Goal: Task Accomplishment & Management: Manage account settings

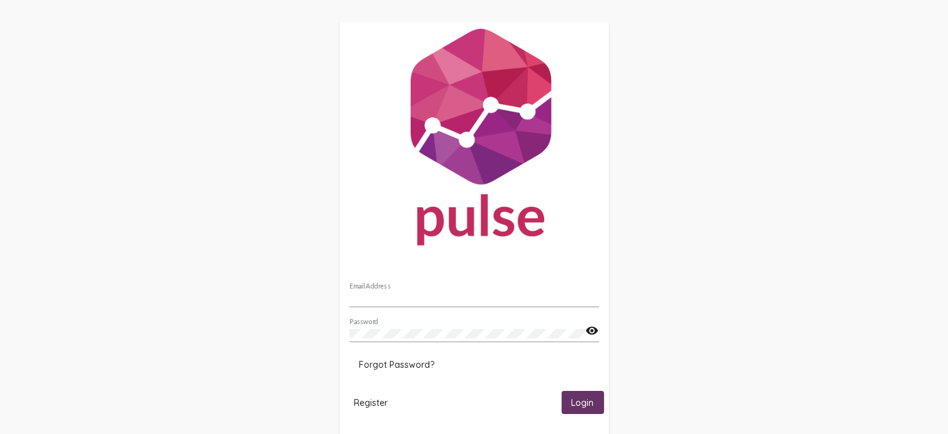
type input "[EMAIL_ADDRESS][DOMAIN_NAME]"
click at [576, 400] on span "Login" at bounding box center [582, 402] width 22 height 11
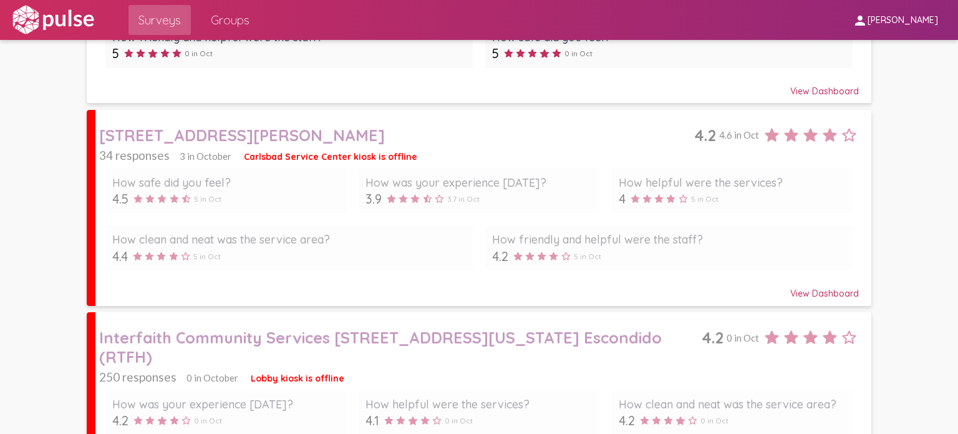
scroll to position [417, 0]
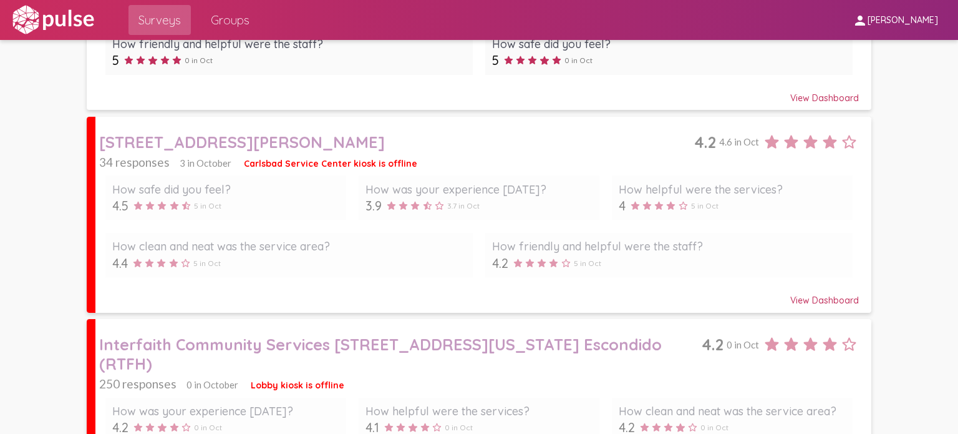
click at [567, 171] on div "How safe did you feel? 4.5 5 in Oct How was your experience [DATE]? 3.9 3.7 in …" at bounding box center [479, 226] width 760 height 114
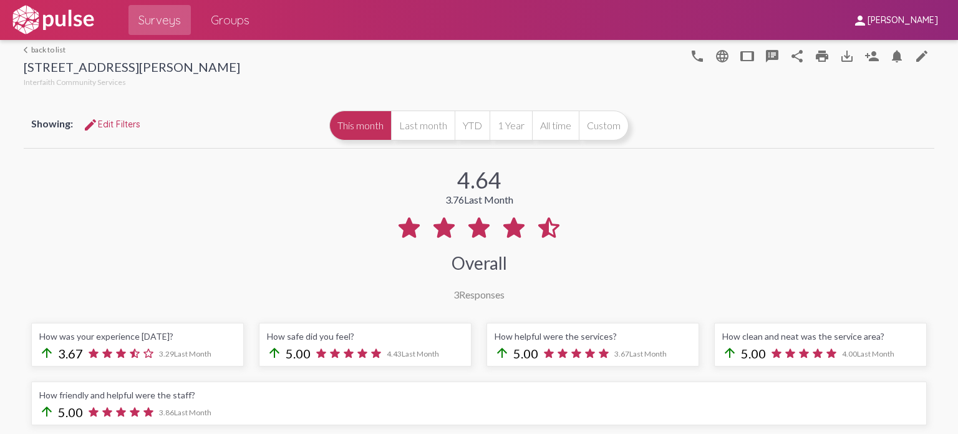
scroll to position [15, 0]
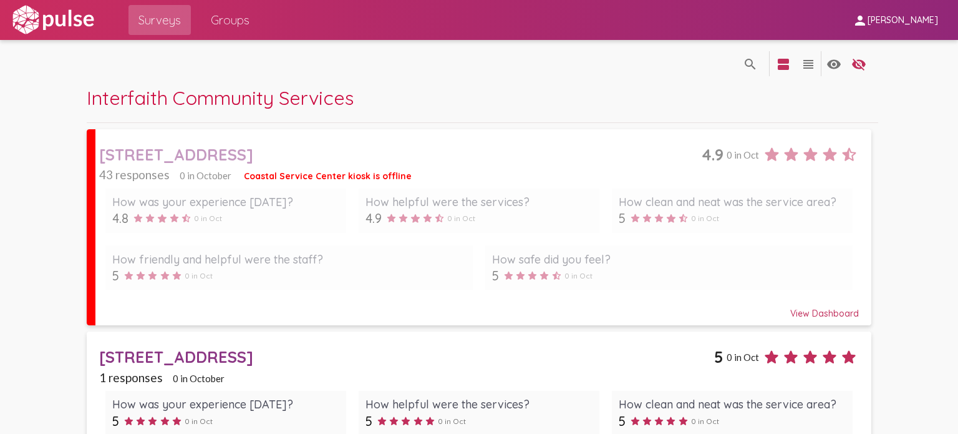
click at [813, 315] on div "View Dashboard" at bounding box center [479, 307] width 760 height 22
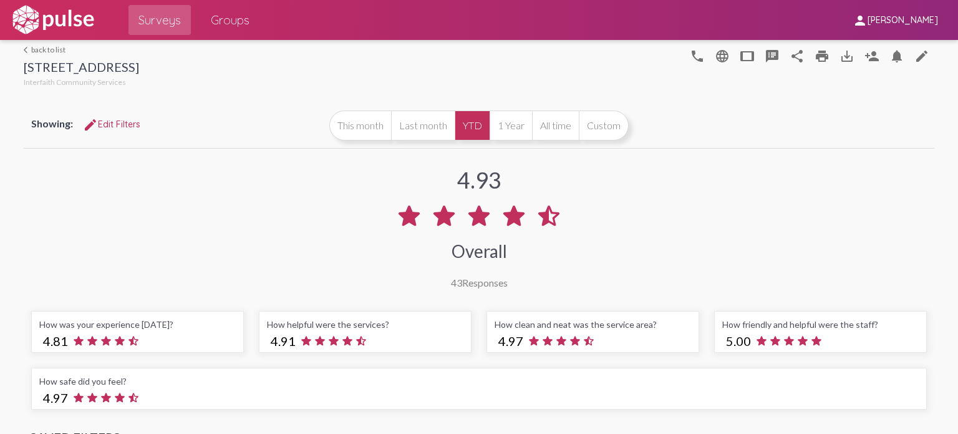
click at [35, 52] on link "arrow_back_ios back to list" at bounding box center [81, 49] width 115 height 9
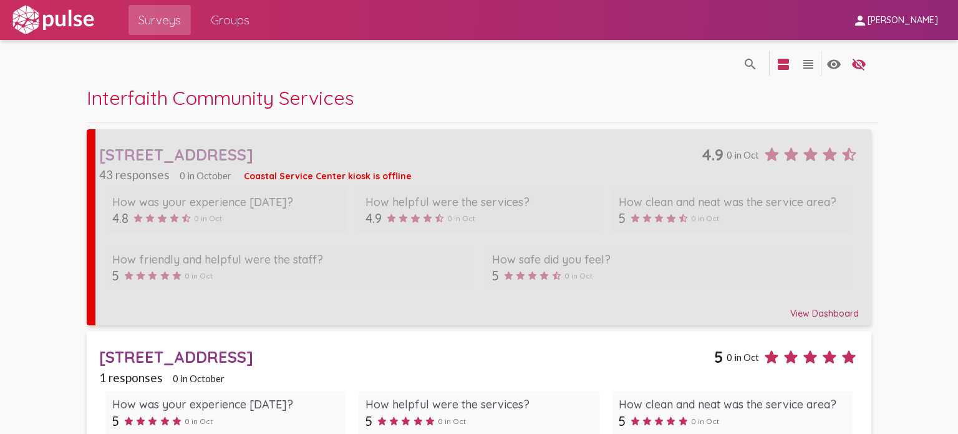
click at [559, 148] on div "[STREET_ADDRESS]" at bounding box center [400, 154] width 603 height 19
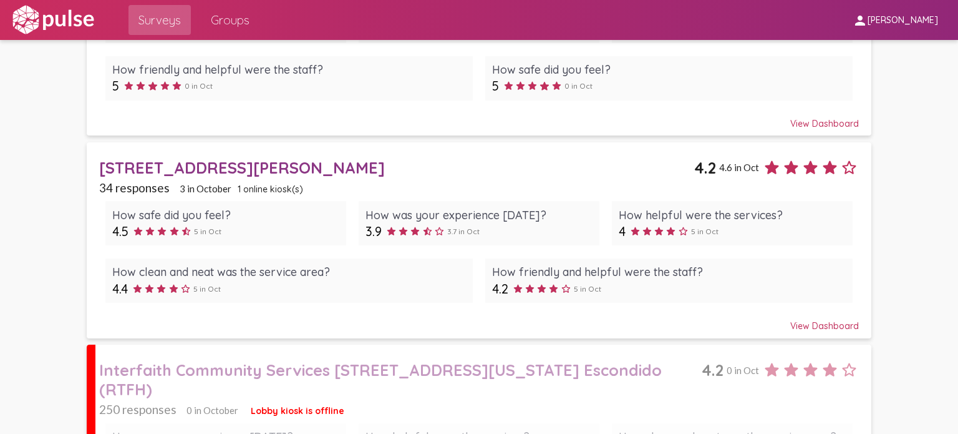
scroll to position [392, 0]
click at [391, 265] on div "How clean and neat was the service area?" at bounding box center [289, 272] width 354 height 14
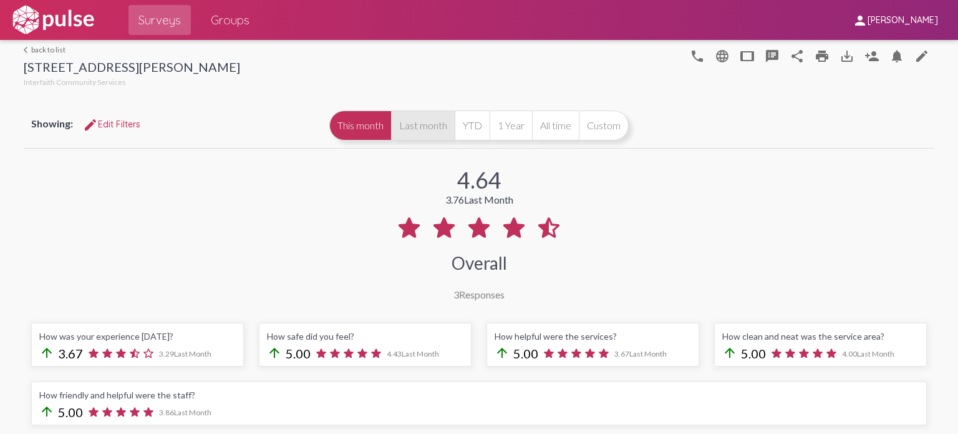
click at [410, 121] on button "Last month" at bounding box center [423, 125] width 64 height 30
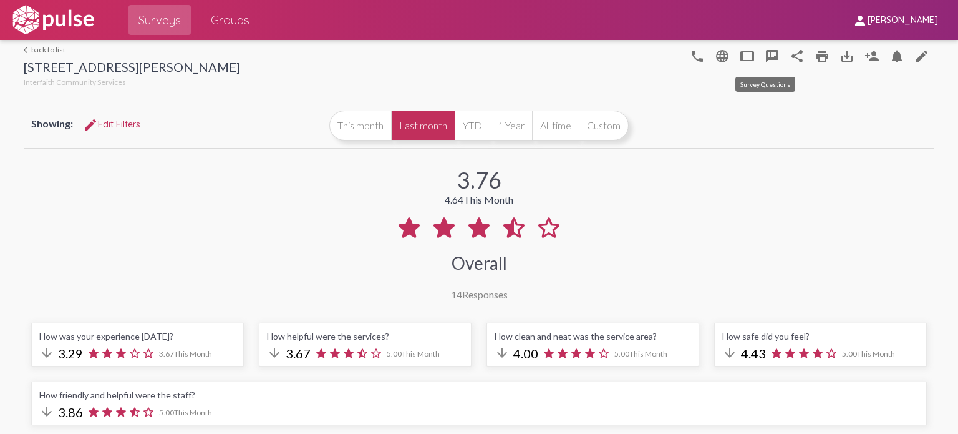
click at [765, 56] on mat-icon "speaker_notes" at bounding box center [772, 56] width 15 height 15
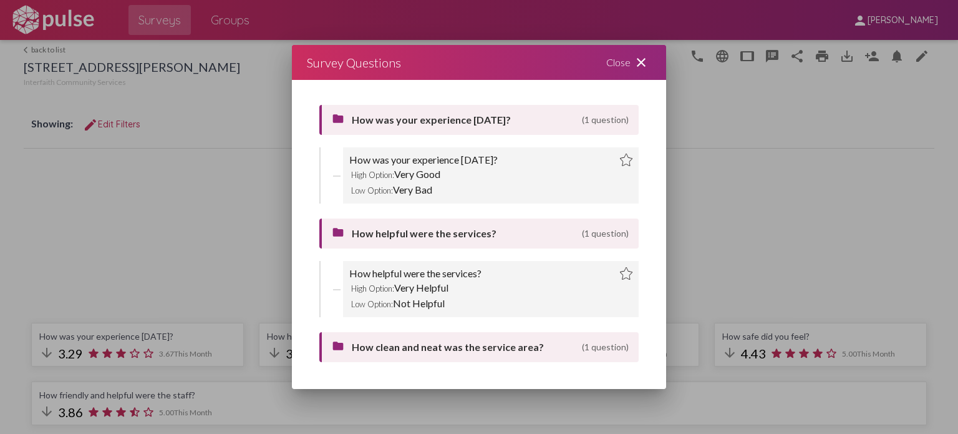
click at [644, 56] on mat-icon "close" at bounding box center [641, 62] width 15 height 15
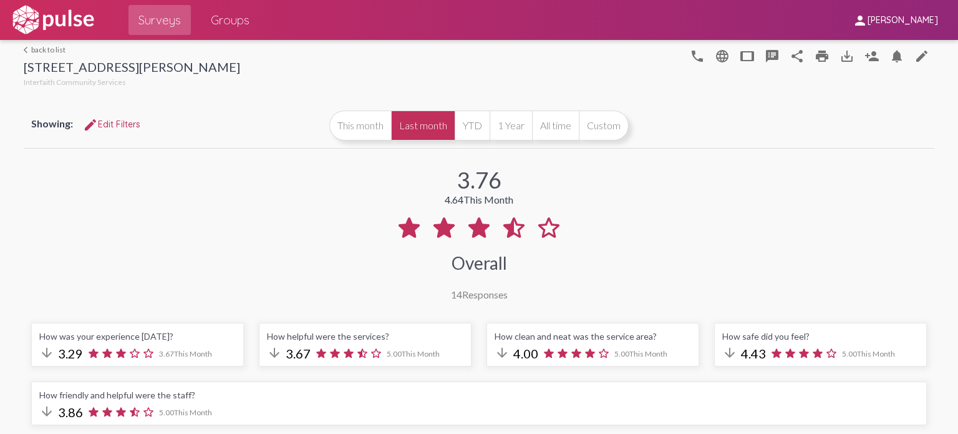
click at [61, 46] on link "arrow_back_ios back to list" at bounding box center [132, 49] width 216 height 9
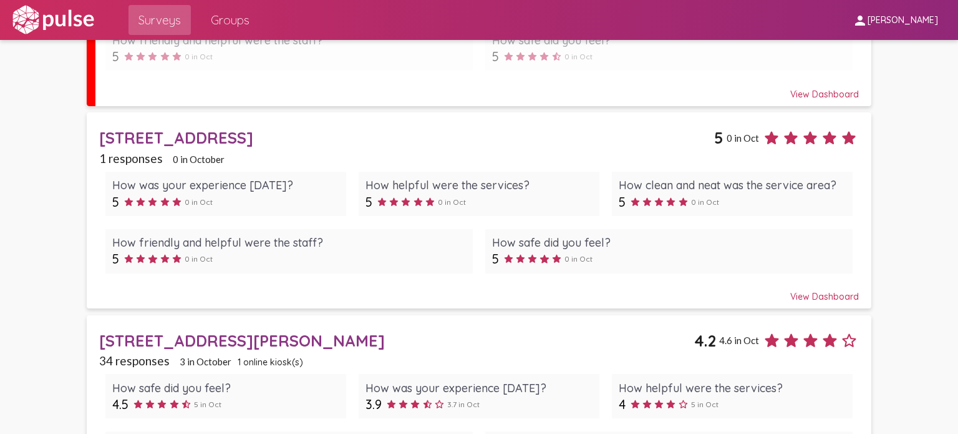
scroll to position [220, 0]
click at [532, 242] on div "How safe did you feel?" at bounding box center [669, 242] width 354 height 14
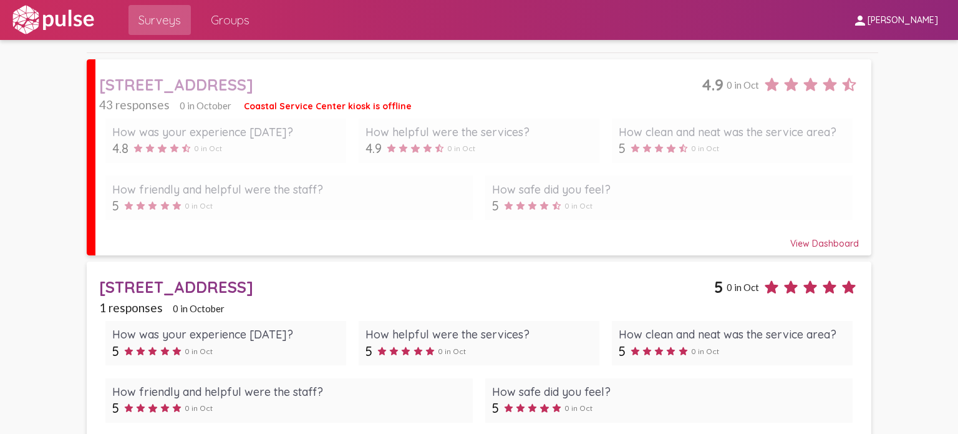
scroll to position [70, 0]
click at [339, 164] on div "How was your experience [DATE]? 4.8 0 in Oct How helpful were the services? 4.9…" at bounding box center [479, 169] width 760 height 114
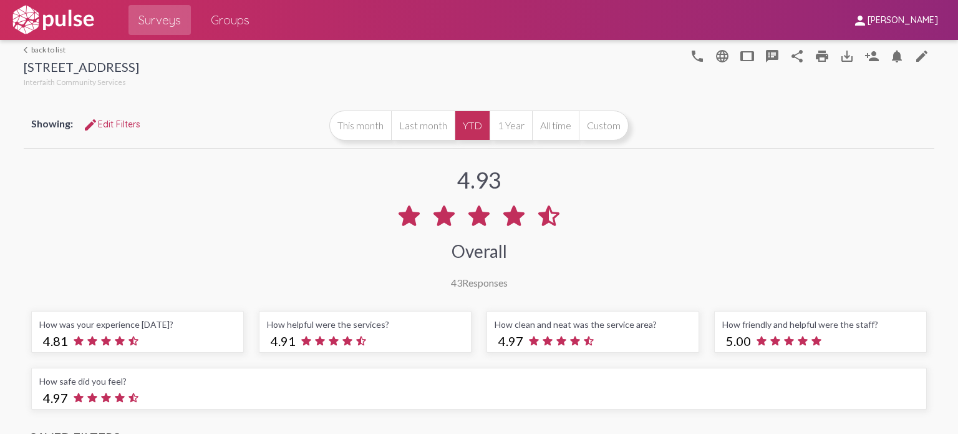
drag, startPoint x: 872, startPoint y: 57, endPoint x: 583, endPoint y: 192, distance: 317.9
click at [583, 192] on div "4.93 Overall 43 Responses" at bounding box center [479, 219] width 910 height 137
click at [868, 59] on mat-icon "person_add" at bounding box center [872, 56] width 15 height 15
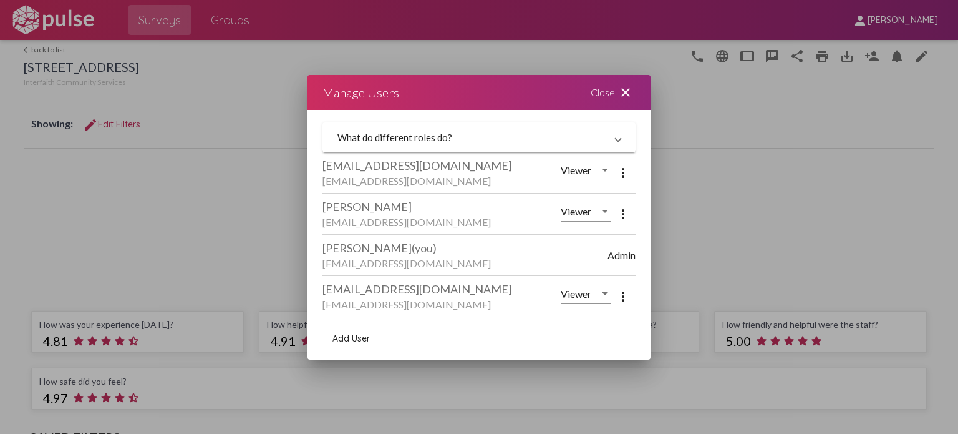
click at [617, 174] on mat-icon "more_vert" at bounding box center [623, 172] width 15 height 15
click at [646, 202] on span "Remove User" at bounding box center [672, 205] width 52 height 11
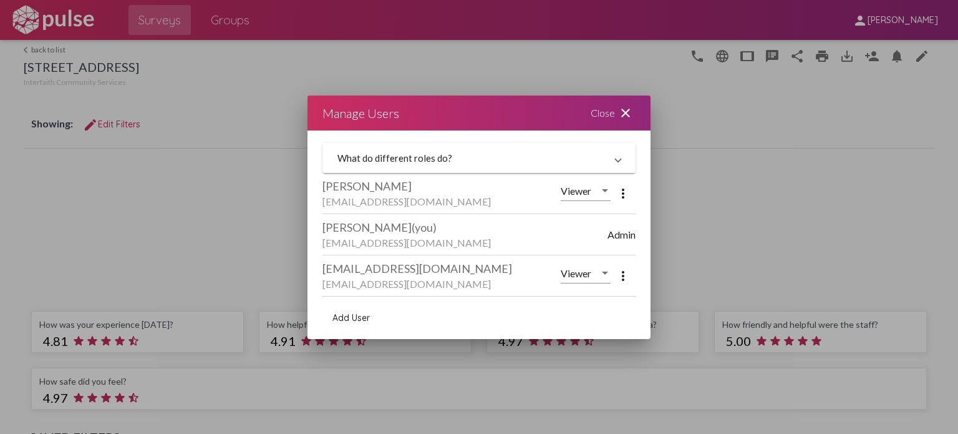
click at [628, 276] on mat-icon "more_vert" at bounding box center [623, 275] width 15 height 15
click at [645, 298] on button "delete Remove User" at bounding box center [659, 308] width 97 height 30
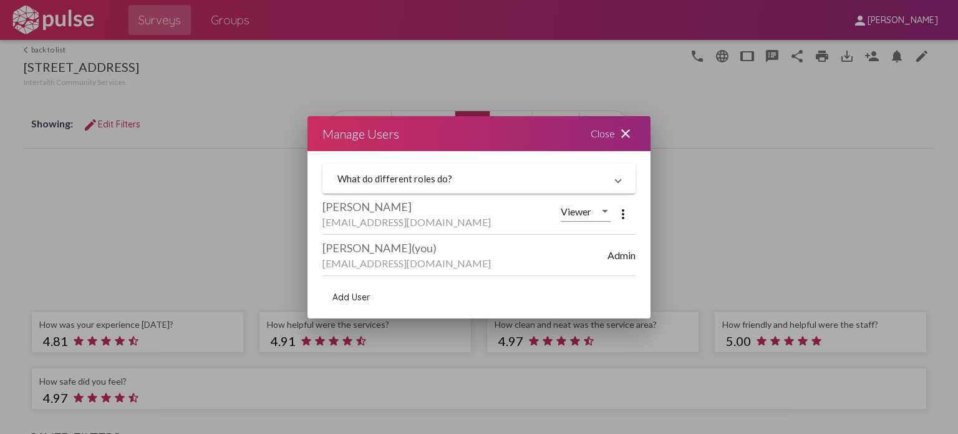
click at [354, 297] on span "Add User" at bounding box center [351, 296] width 37 height 11
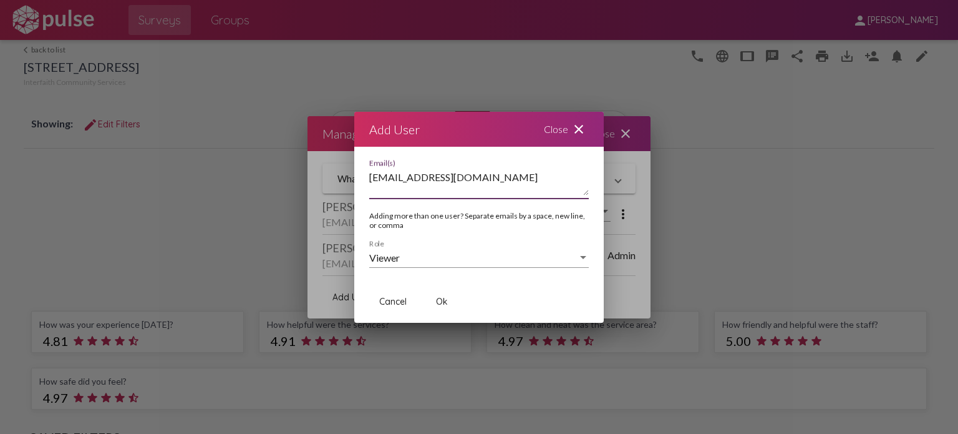
drag, startPoint x: 560, startPoint y: 182, endPoint x: 421, endPoint y: 167, distance: 139.3
click at [421, 167] on div "[EMAIL_ADDRESS][DOMAIN_NAME] Email(s)" at bounding box center [479, 178] width 220 height 39
type textarea "[EMAIL_ADDRESS][DOMAIN_NAME]"
click at [534, 198] on div "[EMAIL_ADDRESS][DOMAIN_NAME] Email(s)" at bounding box center [479, 178] width 220 height 39
click at [534, 204] on div "[EMAIL_ADDRESS][DOMAIN_NAME] Email(s)" at bounding box center [479, 185] width 220 height 52
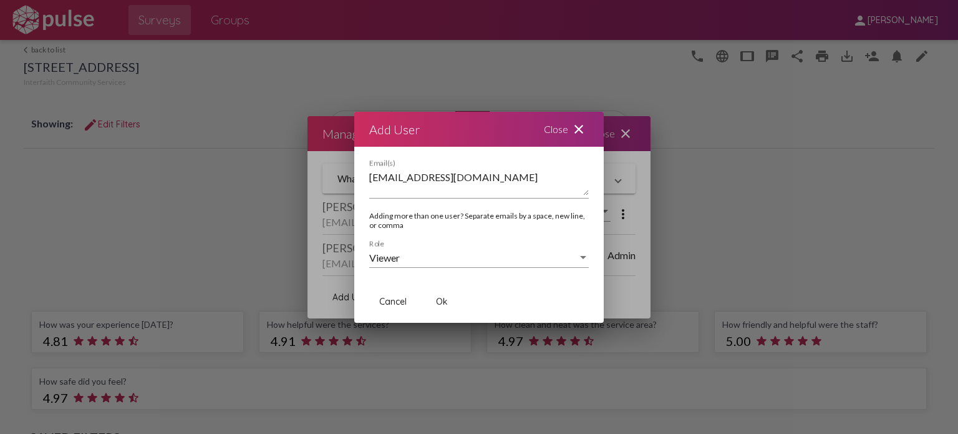
click at [447, 308] on button "Ok" at bounding box center [442, 301] width 40 height 22
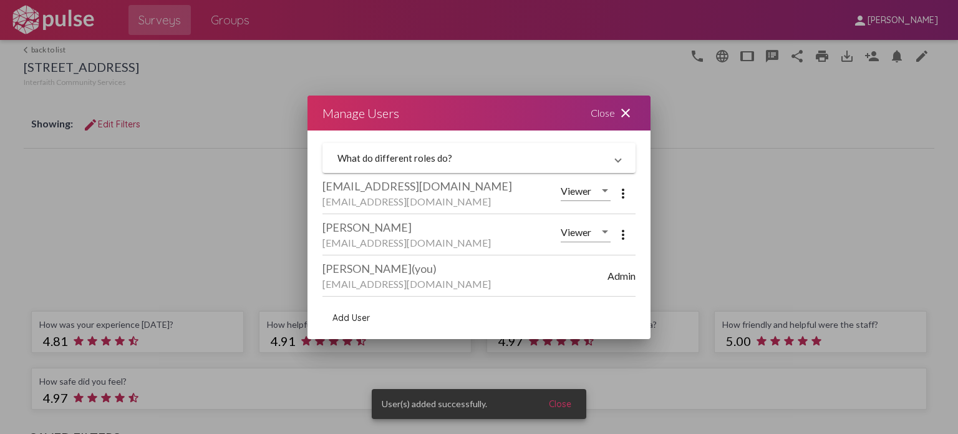
click at [362, 321] on span "Add User" at bounding box center [351, 317] width 37 height 11
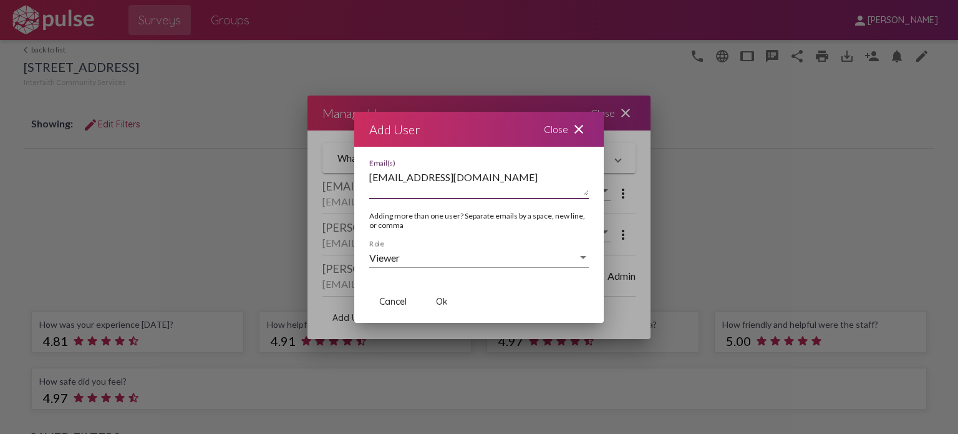
type textarea "[EMAIL_ADDRESS][DOMAIN_NAME]"
click at [453, 301] on button "Ok" at bounding box center [442, 301] width 40 height 22
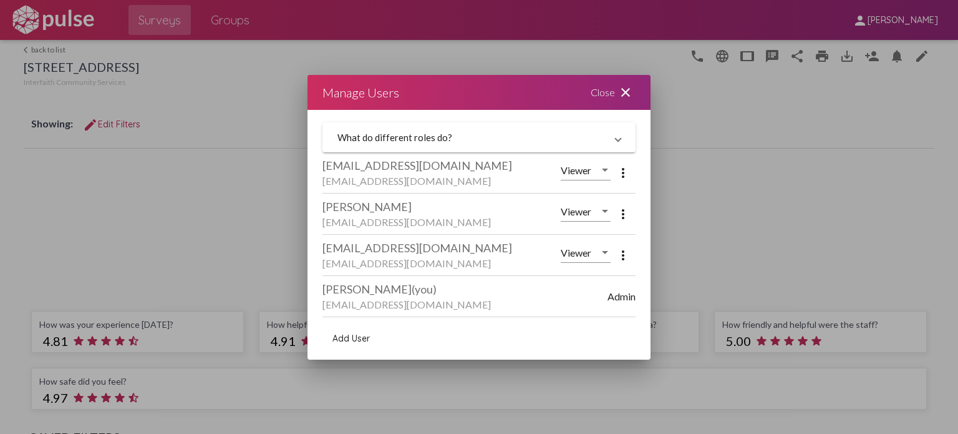
click at [361, 341] on span "Add User" at bounding box center [351, 338] width 37 height 11
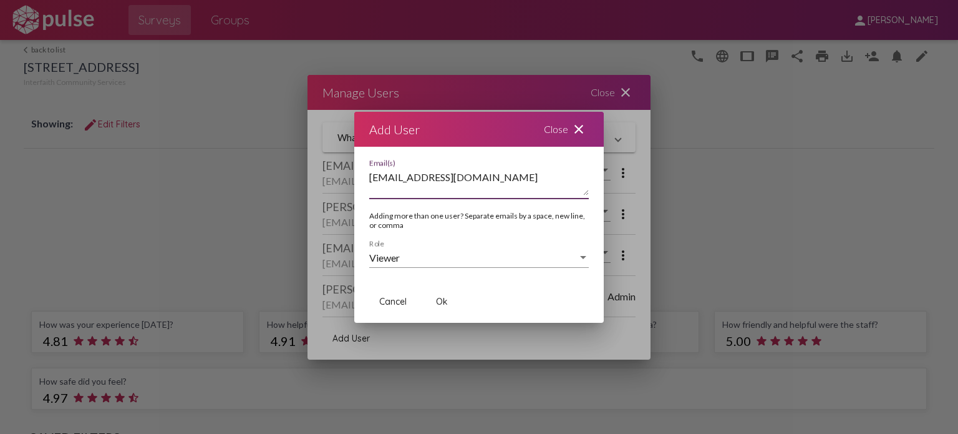
type textarea "[EMAIL_ADDRESS][DOMAIN_NAME]"
click at [432, 298] on button "Ok" at bounding box center [442, 301] width 40 height 22
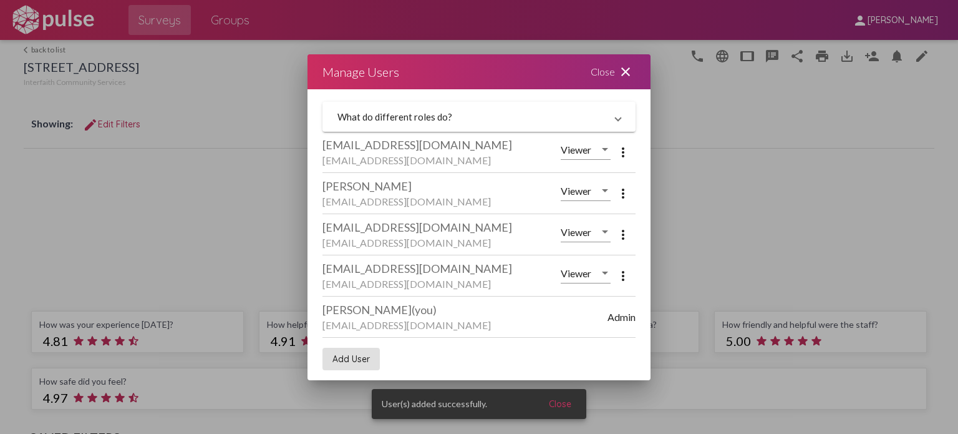
click at [600, 74] on div "Close close" at bounding box center [613, 71] width 75 height 35
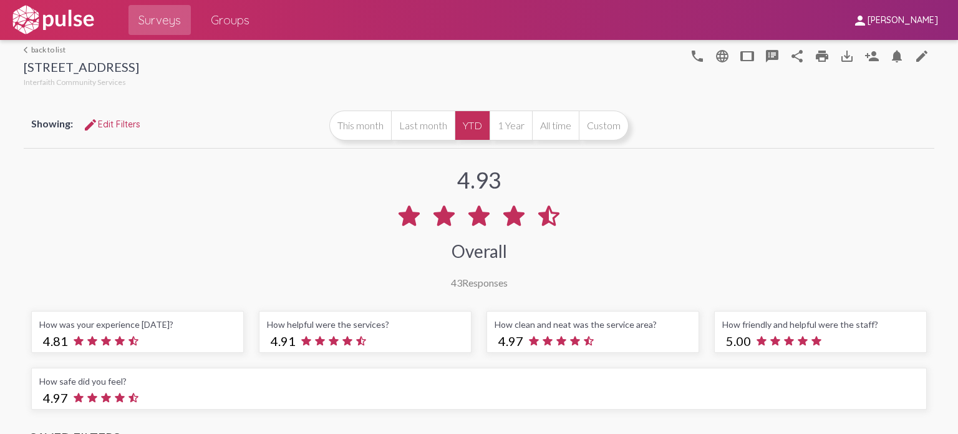
drag, startPoint x: 600, startPoint y: 74, endPoint x: 628, endPoint y: 87, distance: 31.5
click at [628, 87] on div at bounding box center [411, 65] width 545 height 50
click at [43, 51] on link "arrow_back_ios back to list" at bounding box center [81, 49] width 115 height 9
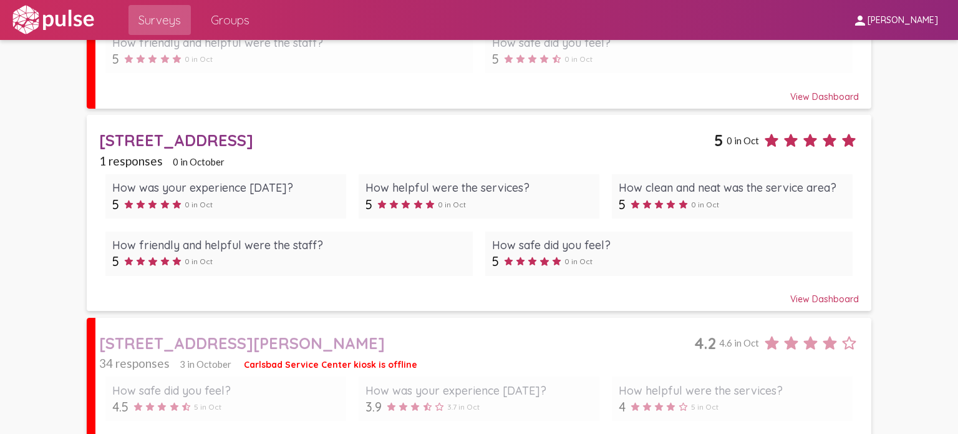
scroll to position [209, 0]
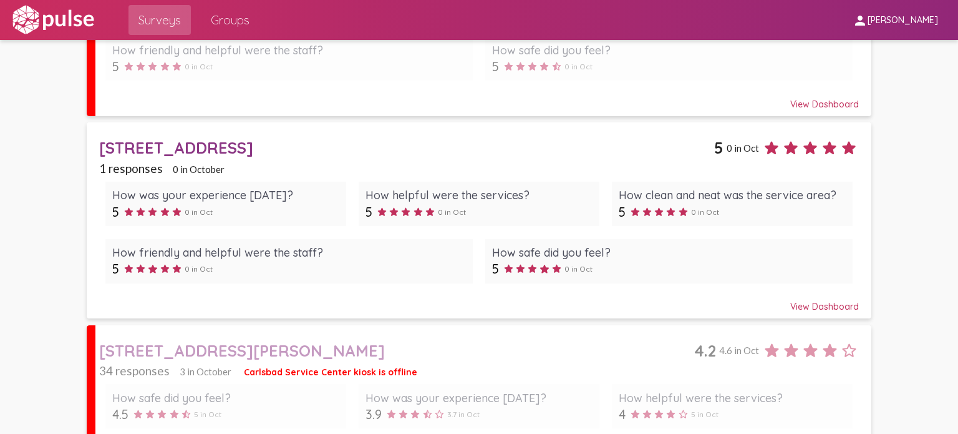
click at [374, 236] on div "How was your experience [DATE]? 5 0 in Oct How helpful were the services? 5 0 i…" at bounding box center [479, 232] width 760 height 114
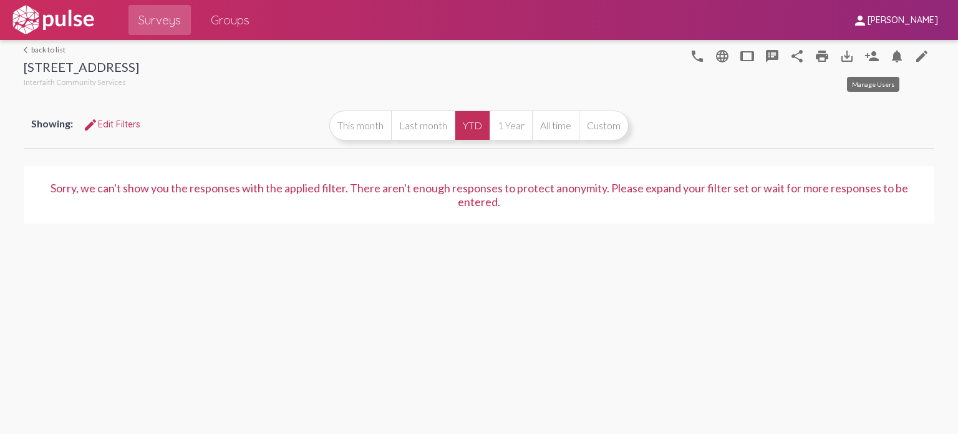
click at [863, 57] on button "person_add" at bounding box center [872, 55] width 25 height 25
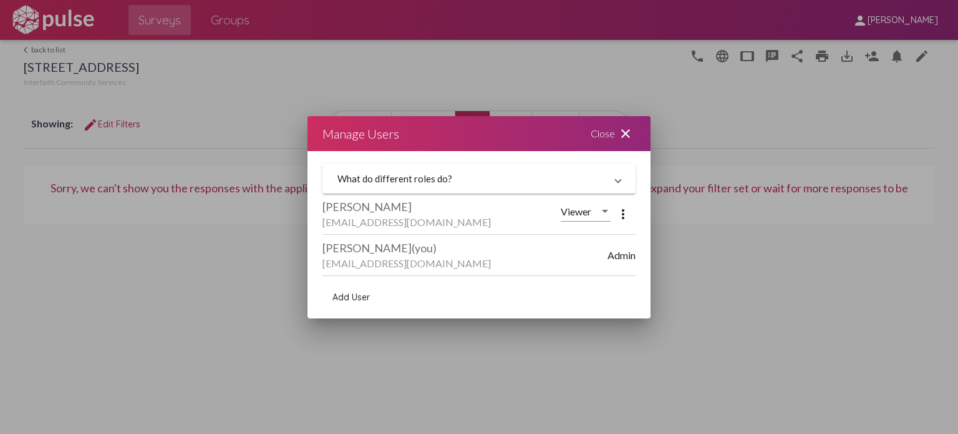
click at [606, 142] on div "Close close" at bounding box center [613, 133] width 75 height 35
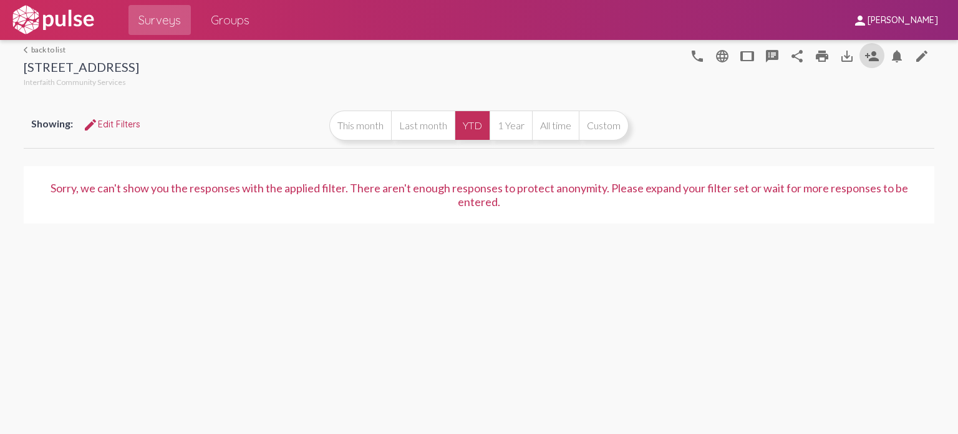
click at [52, 45] on link "arrow_back_ios back to list" at bounding box center [81, 49] width 115 height 9
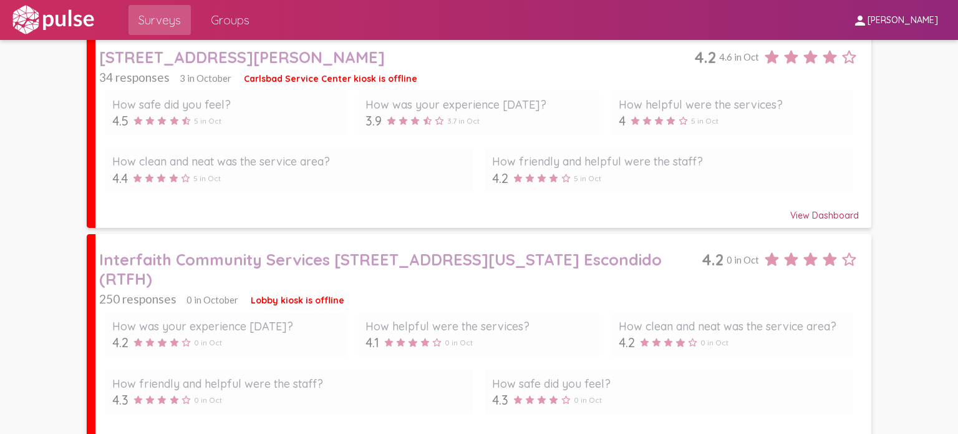
scroll to position [502, 0]
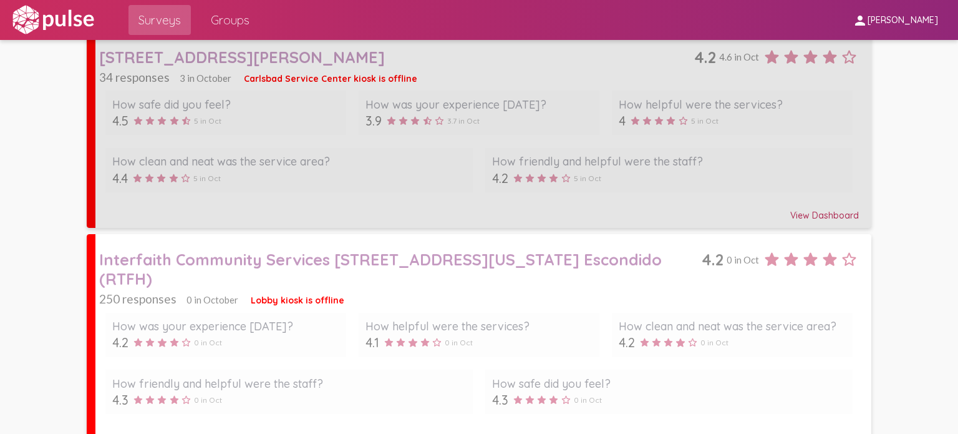
click at [548, 178] on icon at bounding box center [554, 178] width 12 height 12
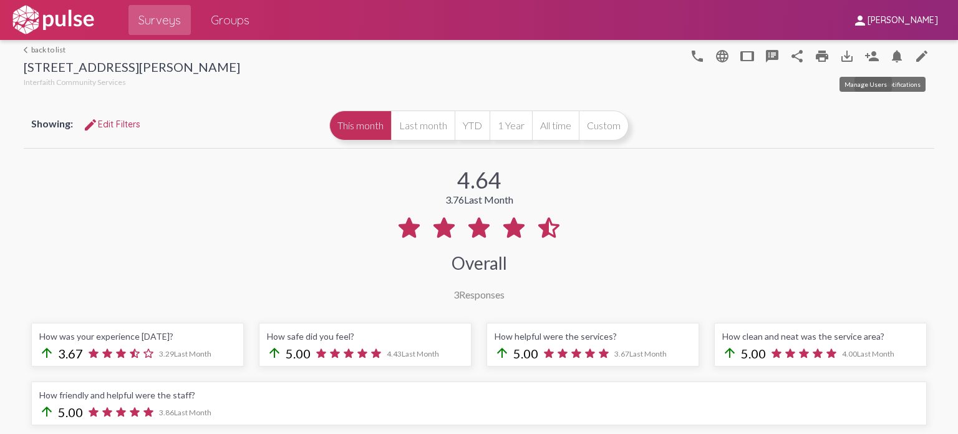
click at [865, 54] on mat-icon "person_add" at bounding box center [872, 56] width 15 height 15
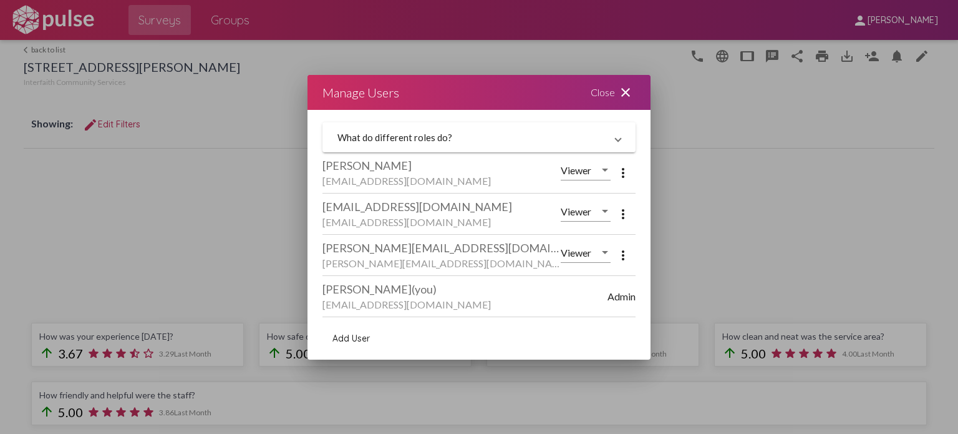
click at [624, 85] on mat-icon "close" at bounding box center [625, 92] width 15 height 15
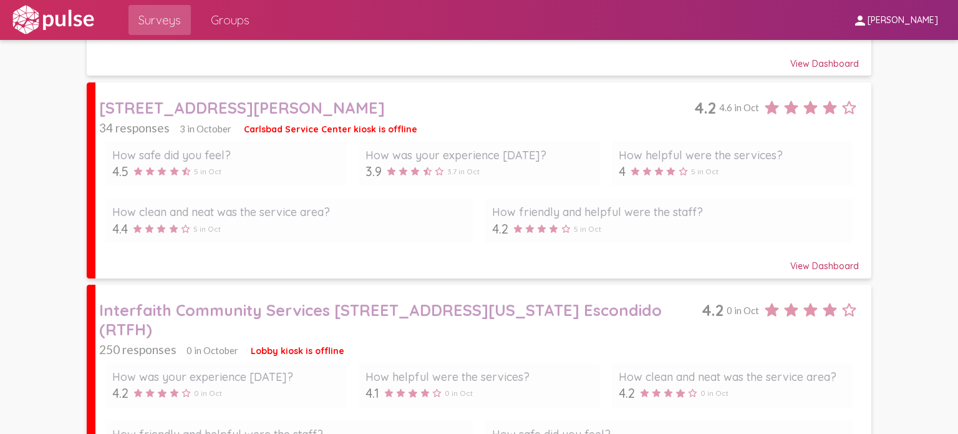
scroll to position [502, 0]
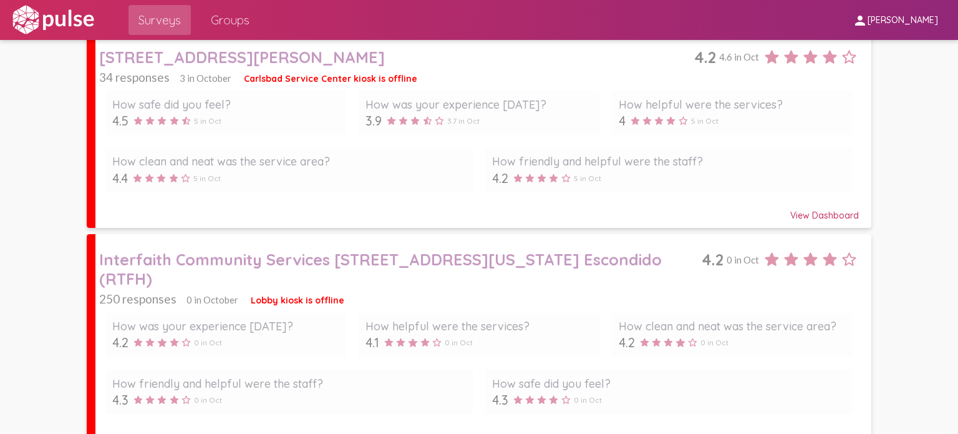
click at [478, 344] on div "How was your experience [DATE]? 4.2 0 in Oct How helpful were the services? 4.1…" at bounding box center [479, 363] width 760 height 114
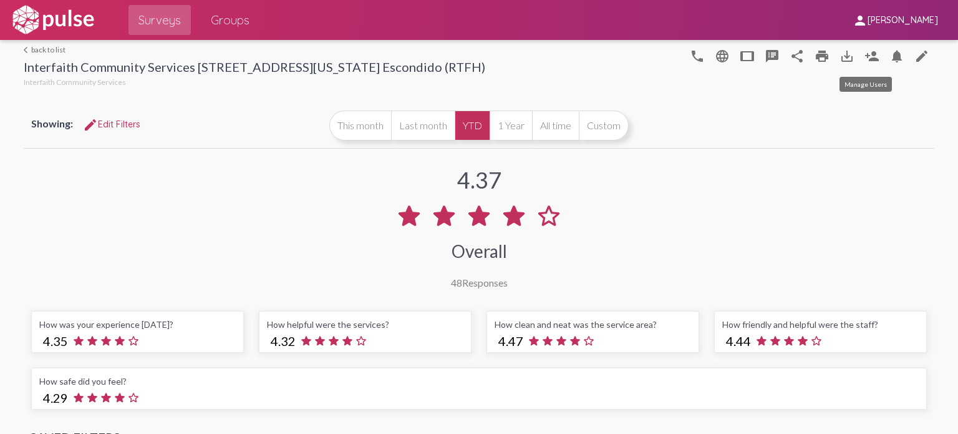
click at [865, 57] on mat-icon "person_add" at bounding box center [872, 56] width 15 height 15
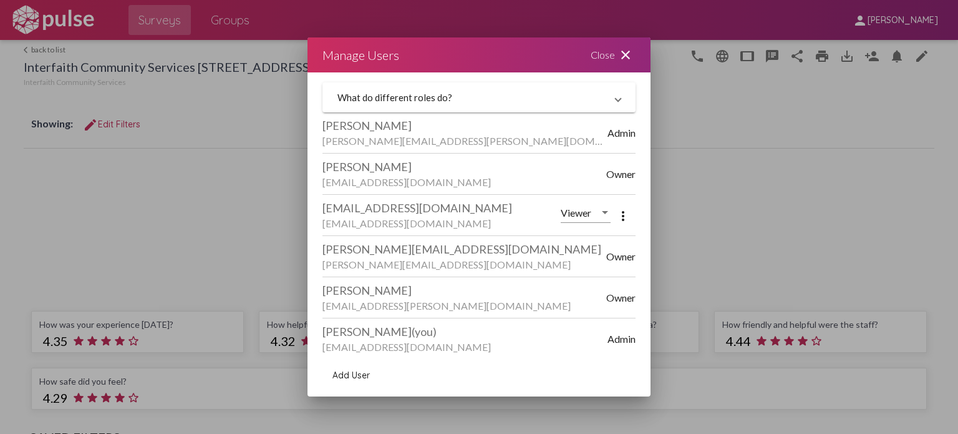
scroll to position [2, 0]
click at [392, 89] on mat-expansion-panel-header "What do different roles do?" at bounding box center [479, 97] width 313 height 30
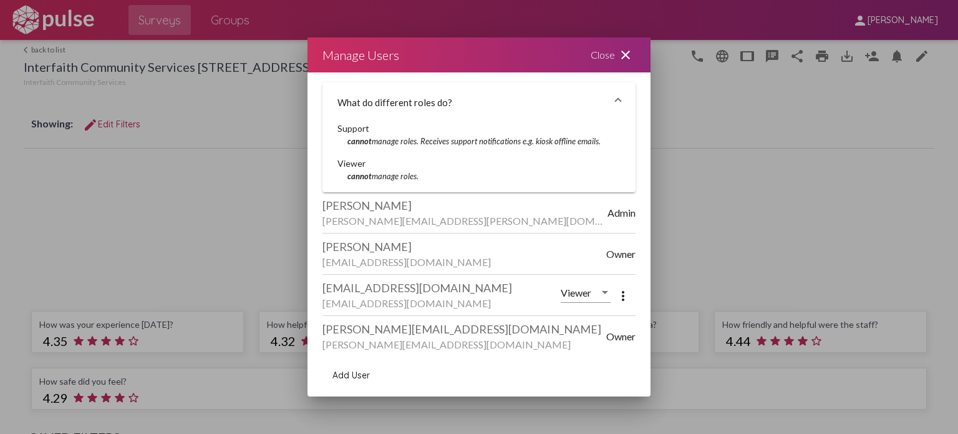
click at [392, 89] on mat-expansion-panel-header "What do different roles do?" at bounding box center [479, 102] width 313 height 40
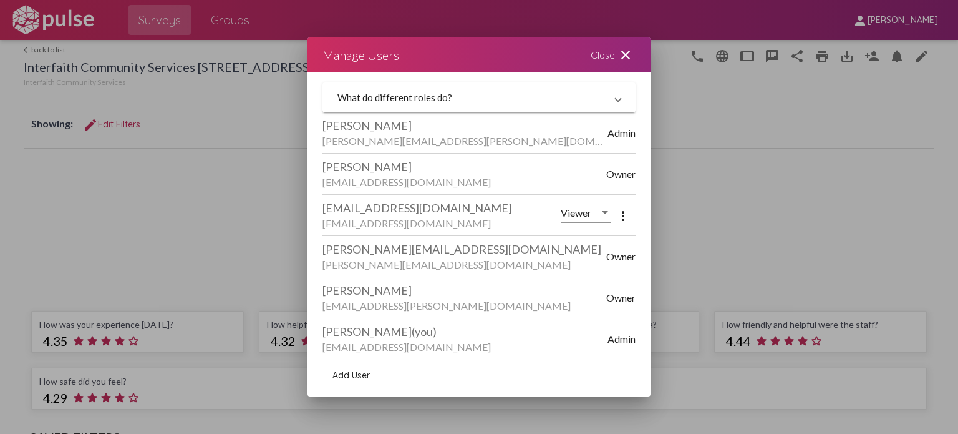
click at [361, 376] on span "Add User" at bounding box center [351, 374] width 37 height 11
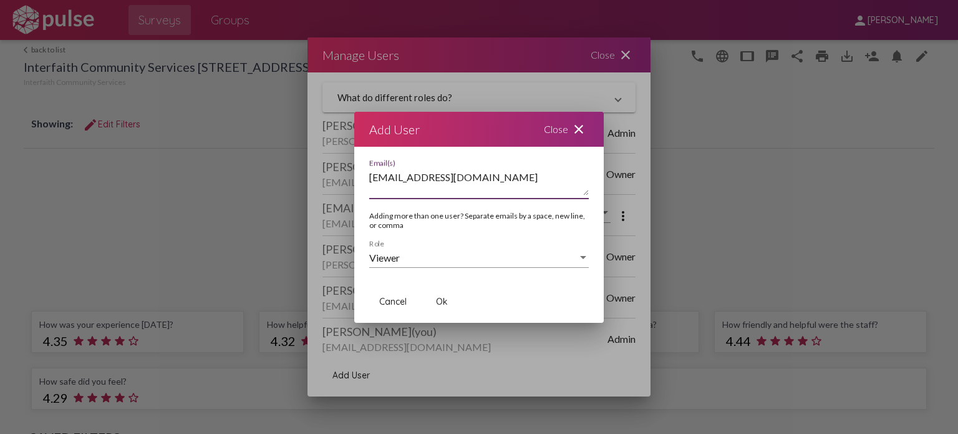
type textarea "[EMAIL_ADDRESS][DOMAIN_NAME]"
click at [449, 304] on button "Ok" at bounding box center [442, 301] width 40 height 22
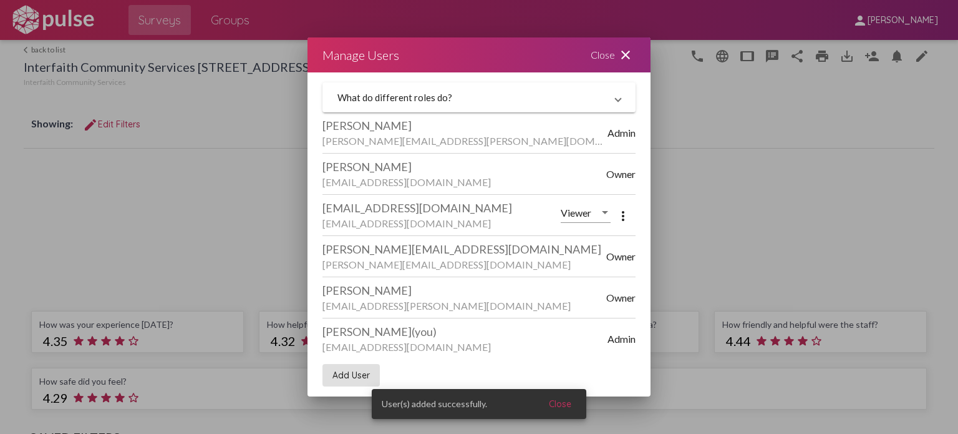
scroll to position [87, 0]
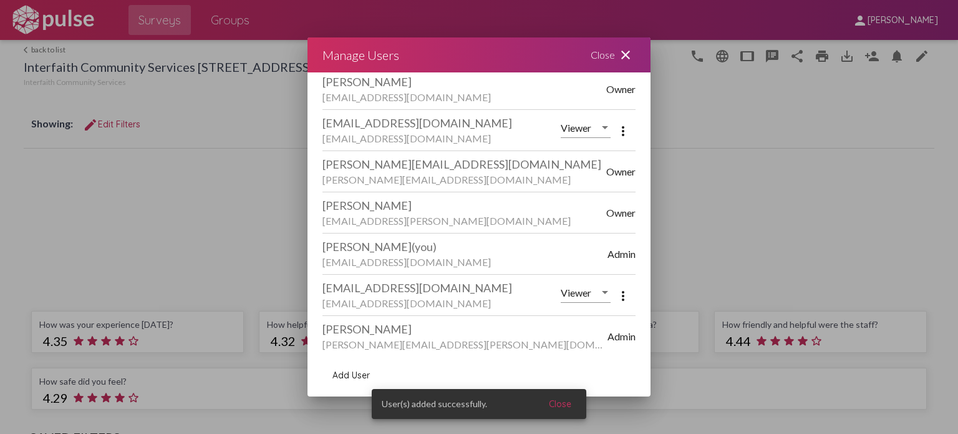
click at [599, 58] on div "Close close" at bounding box center [613, 54] width 75 height 35
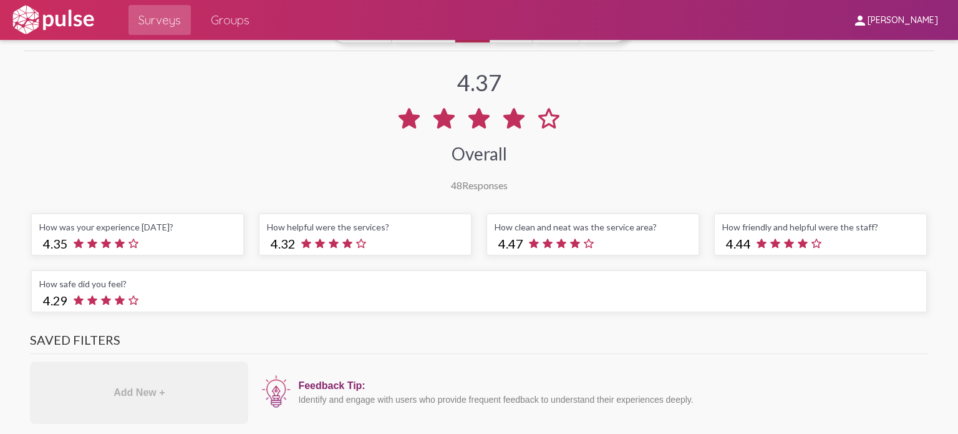
scroll to position [0, 0]
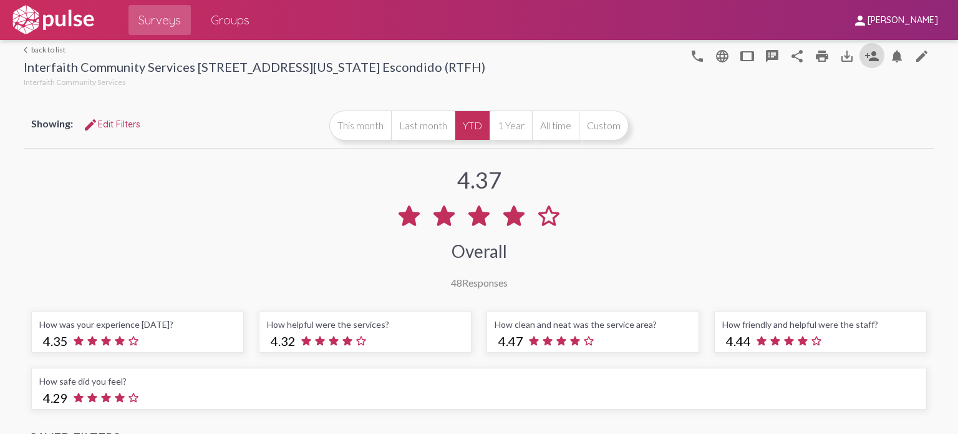
click at [58, 48] on link "arrow_back_ios back to list" at bounding box center [255, 49] width 462 height 9
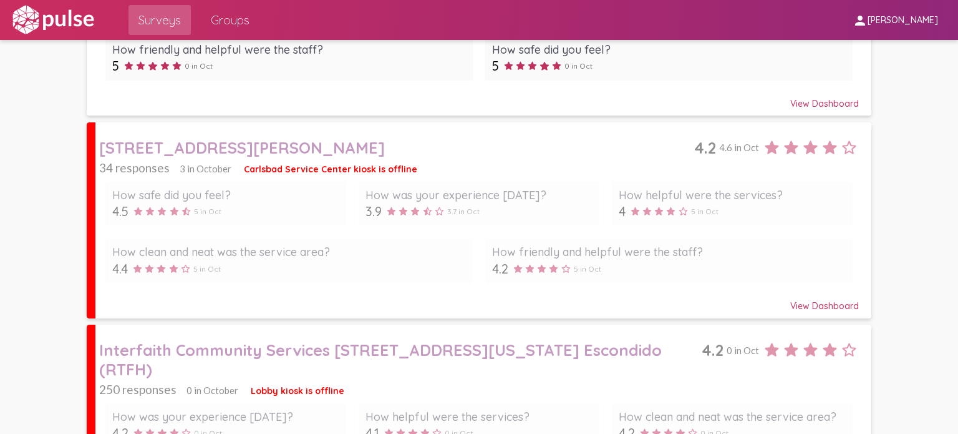
scroll to position [412, 0]
click at [389, 235] on div "How safe did you feel? 4.5 5 in Oct How was your experience [DATE]? 3.9 3.7 in …" at bounding box center [479, 232] width 760 height 114
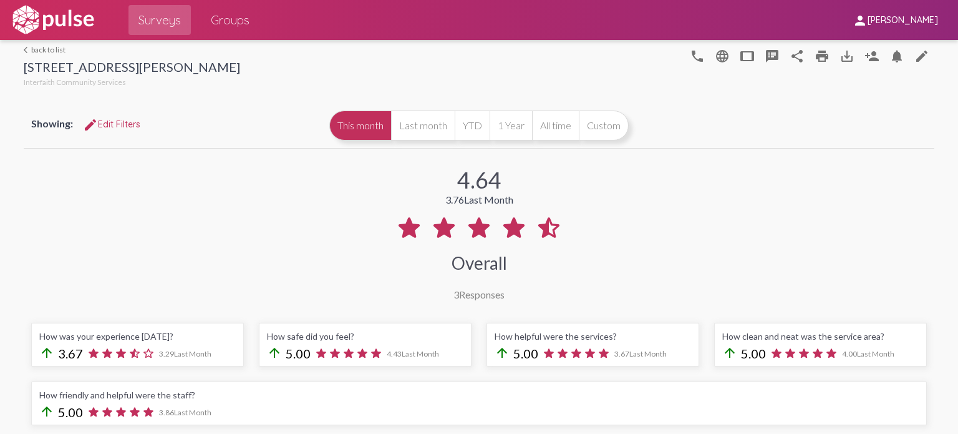
click at [27, 51] on mat-icon "arrow_back_ios" at bounding box center [27, 49] width 7 height 7
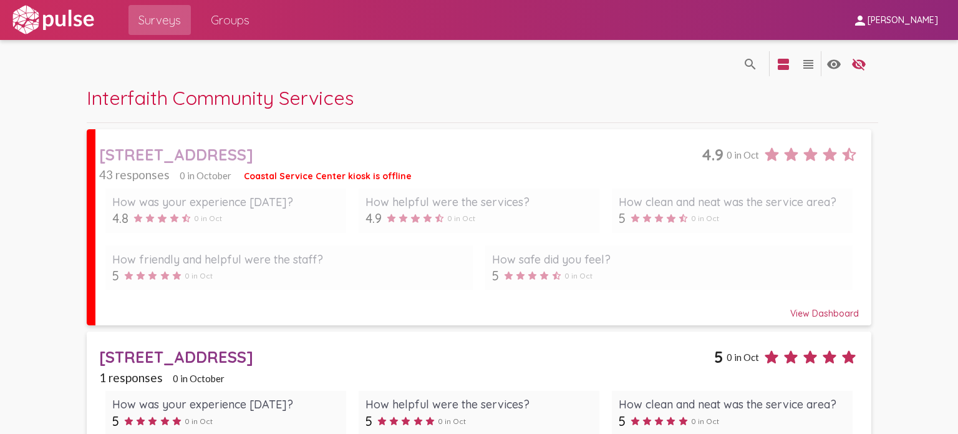
click at [235, 37] on div "Surveys Groups" at bounding box center [189, 20] width 141 height 40
click at [235, 34] on link "Groups" at bounding box center [230, 20] width 59 height 30
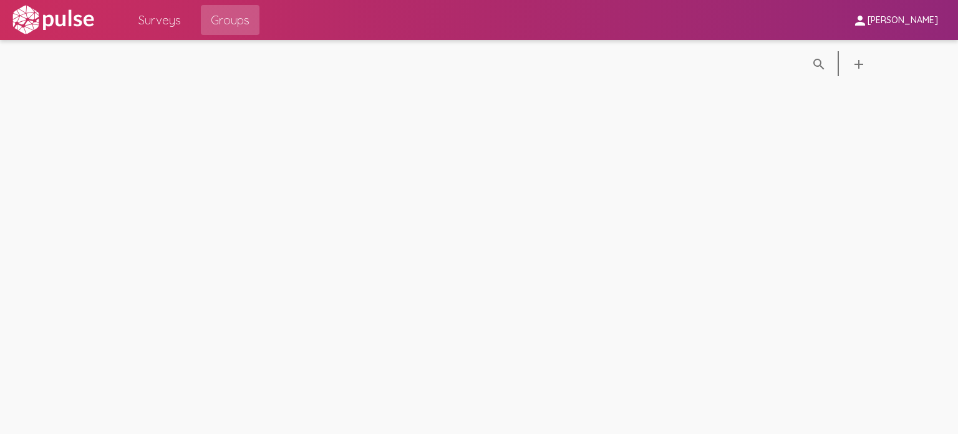
click at [153, 19] on span "Surveys" at bounding box center [159, 20] width 42 height 22
